Goal: Task Accomplishment & Management: Manage account settings

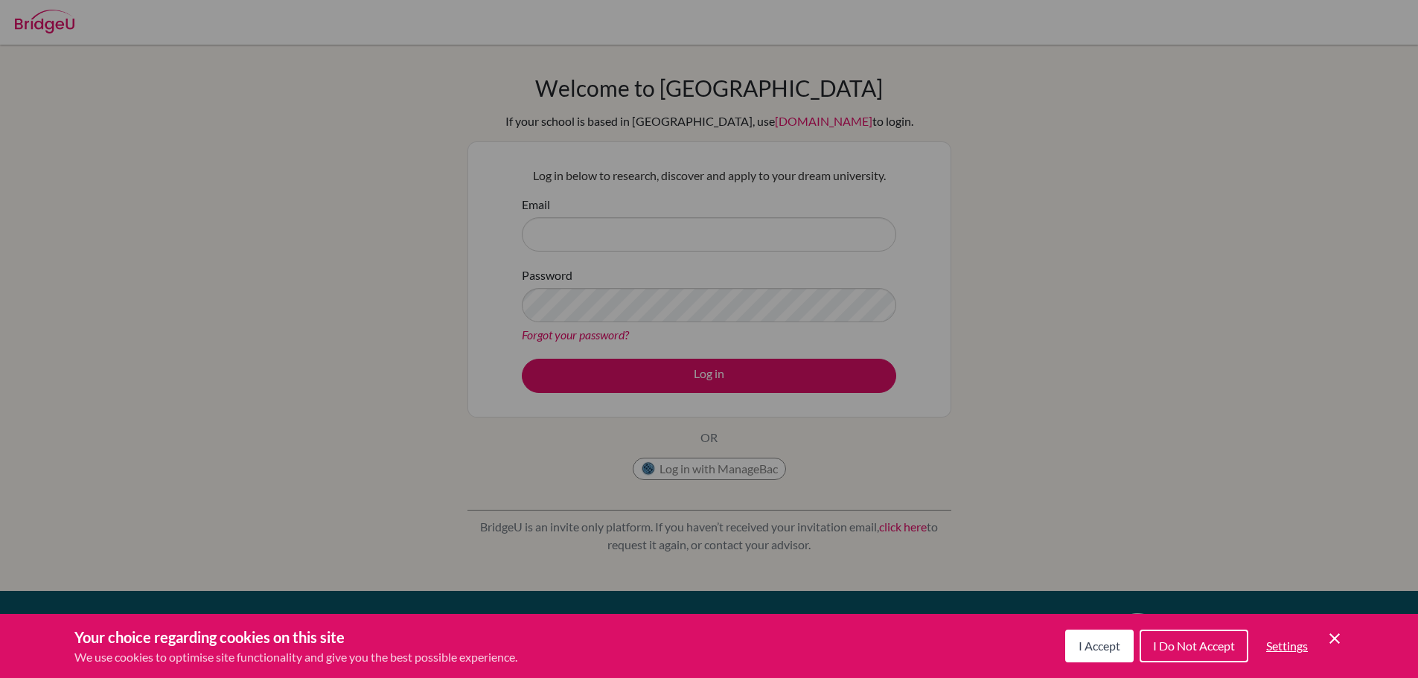
drag, startPoint x: 1093, startPoint y: 661, endPoint x: 1089, endPoint y: 653, distance: 9.3
click at [1092, 659] on button "I Accept" at bounding box center [1099, 646] width 68 height 33
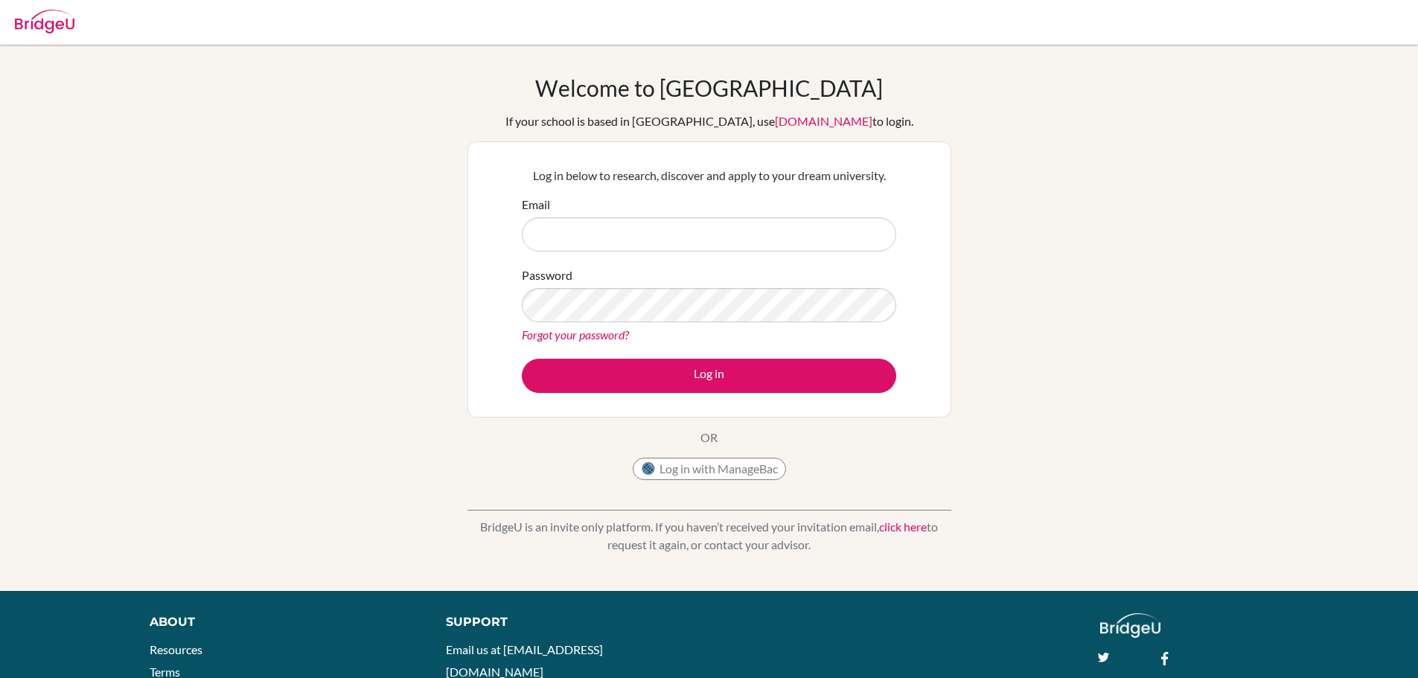
click at [618, 264] on form "Email Password Forgot your password? Log in" at bounding box center [709, 294] width 374 height 197
click at [620, 252] on form "Email Password Forgot your password? Log in" at bounding box center [709, 294] width 374 height 197
drag, startPoint x: 616, startPoint y: 247, endPoint x: 607, endPoint y: 248, distance: 9.0
click at [607, 248] on input "Email" at bounding box center [709, 234] width 374 height 34
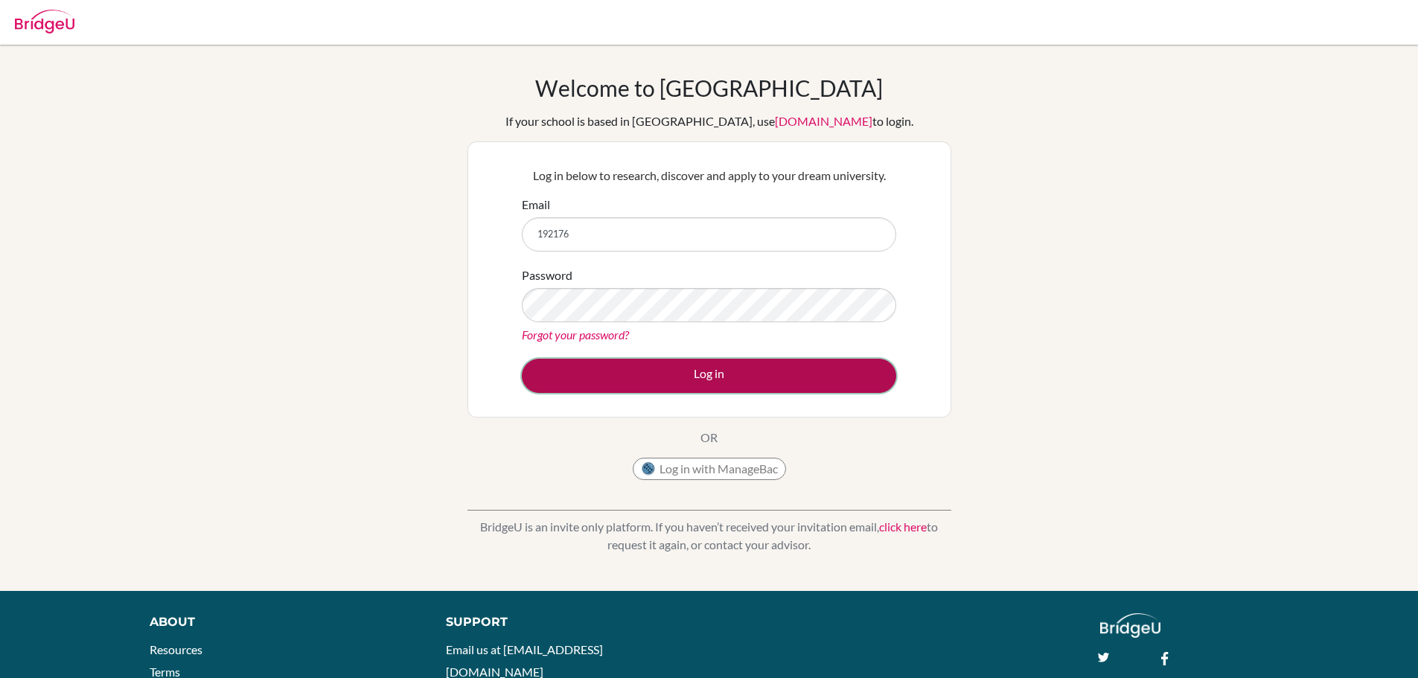
click at [679, 383] on button "Log in" at bounding box center [709, 376] width 374 height 34
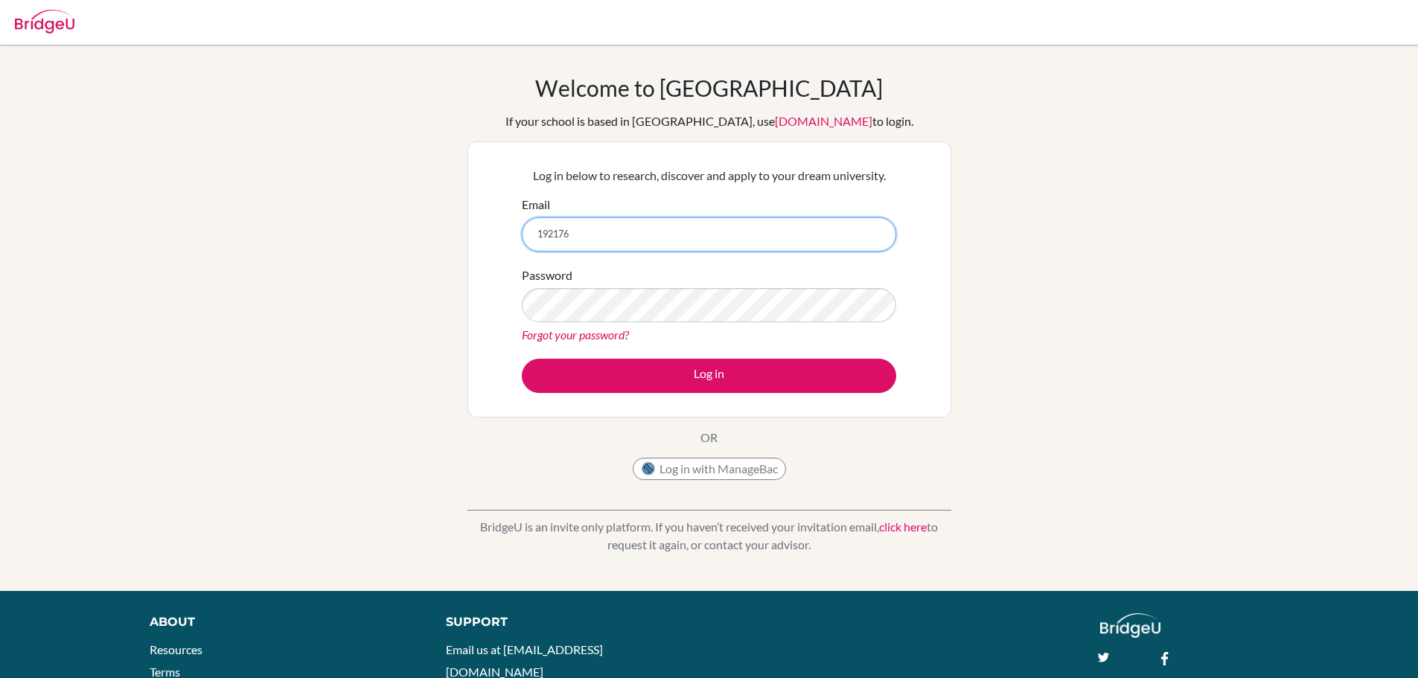
click at [663, 230] on input "192176" at bounding box center [709, 234] width 374 height 34
type input "[EMAIL_ADDRESS][DOMAIN_NAME]"
click at [120, 280] on div "Welcome to BridgeU If your school is based in China, use app.bridge-u.com.cn to…" at bounding box center [709, 317] width 1418 height 487
click at [522, 359] on button "Log in" at bounding box center [709, 376] width 374 height 34
